Goal: Feedback & Contribution: Submit feedback/report problem

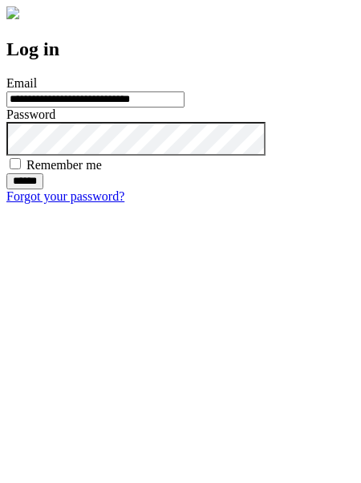
type input "**********"
click at [43, 190] on input "******" at bounding box center [24, 181] width 37 height 16
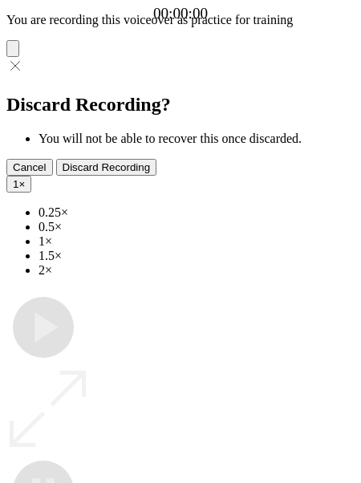
type input "**********"
